Goal: Information Seeking & Learning: Learn about a topic

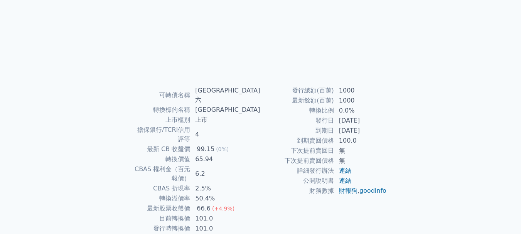
scroll to position [123, 0]
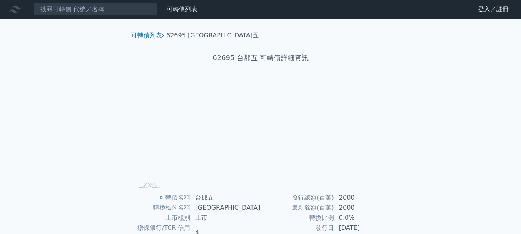
scroll to position [77, 0]
